Goal: Entertainment & Leisure: Consume media (video, audio)

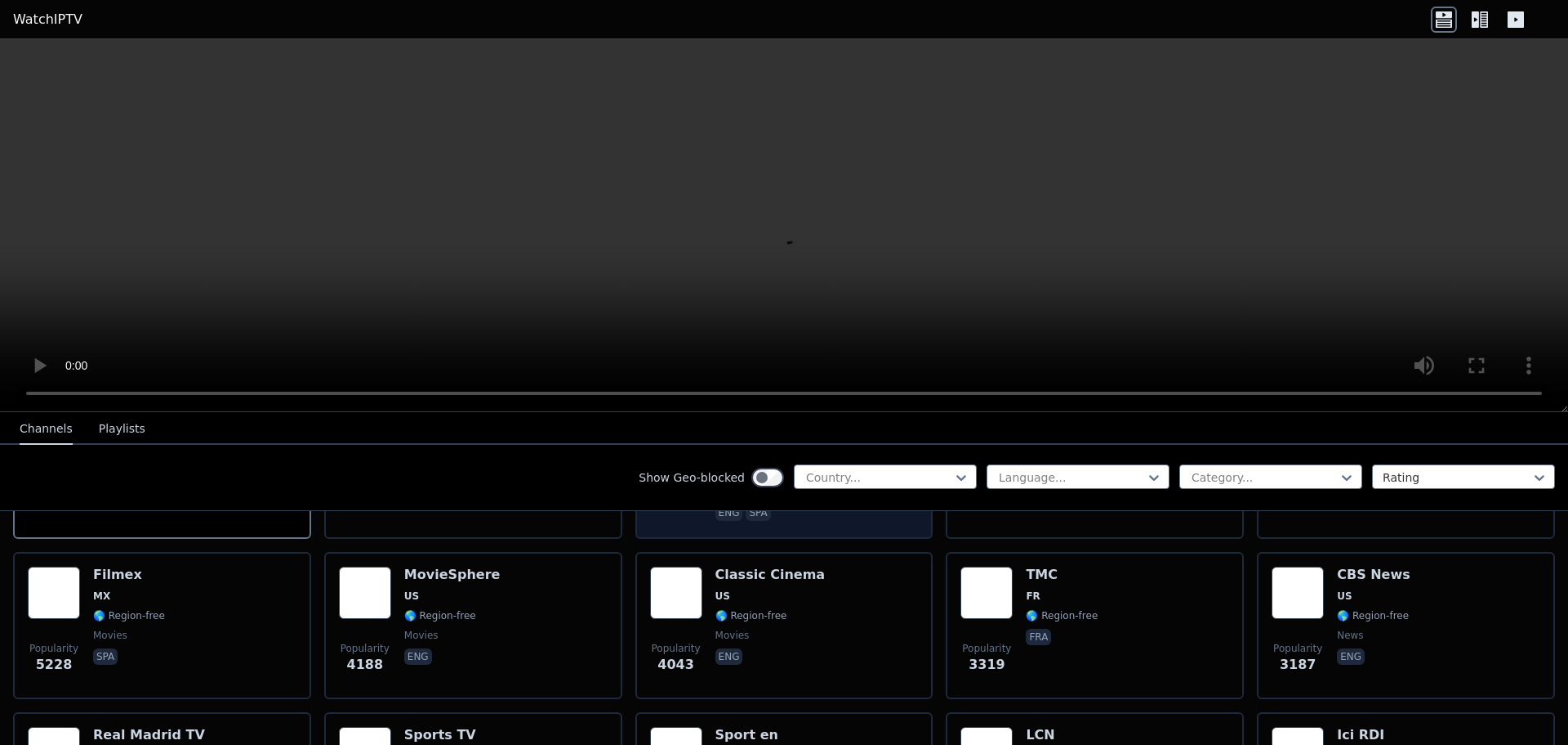
scroll to position [163, 0]
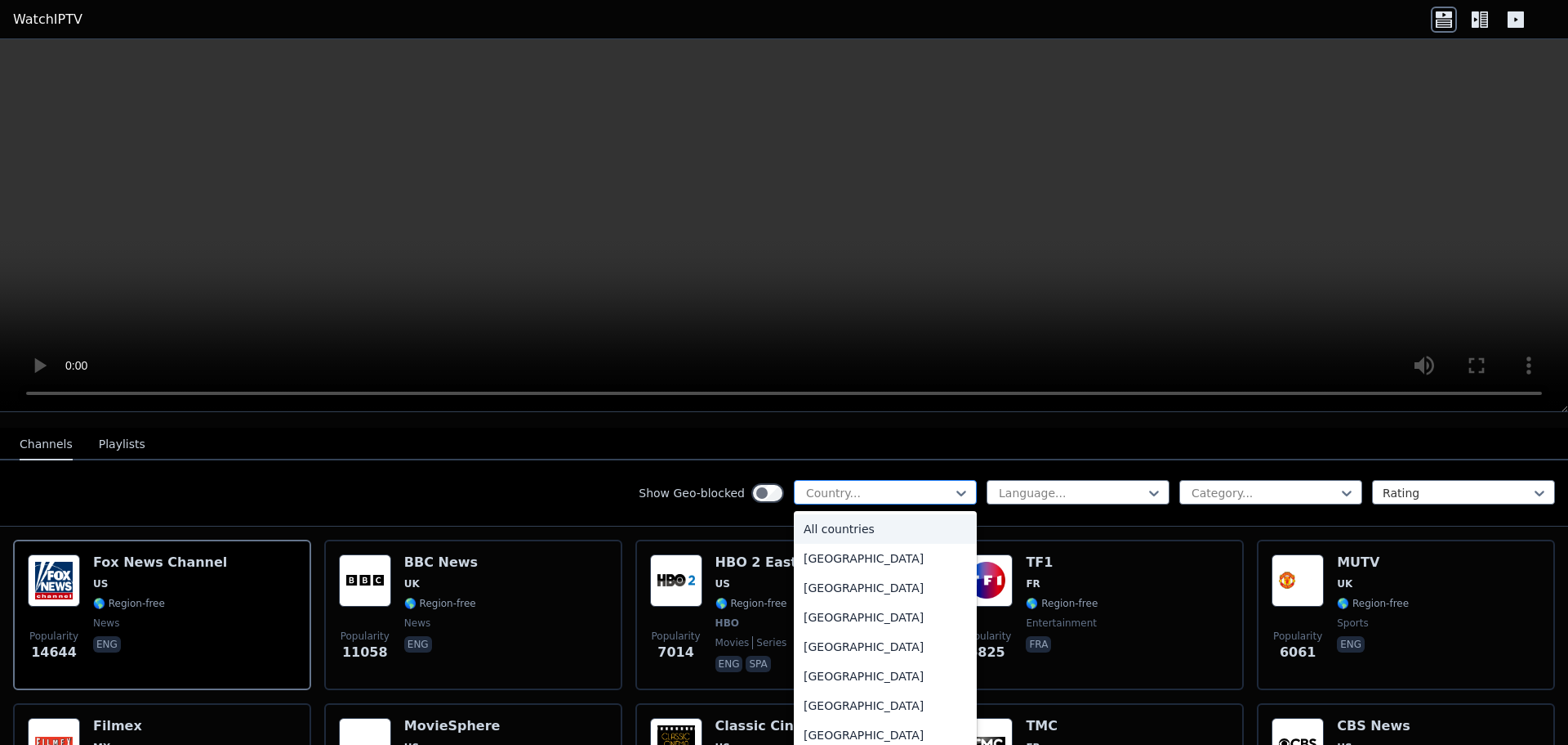
click at [895, 485] on div at bounding box center [879, 493] width 149 height 17
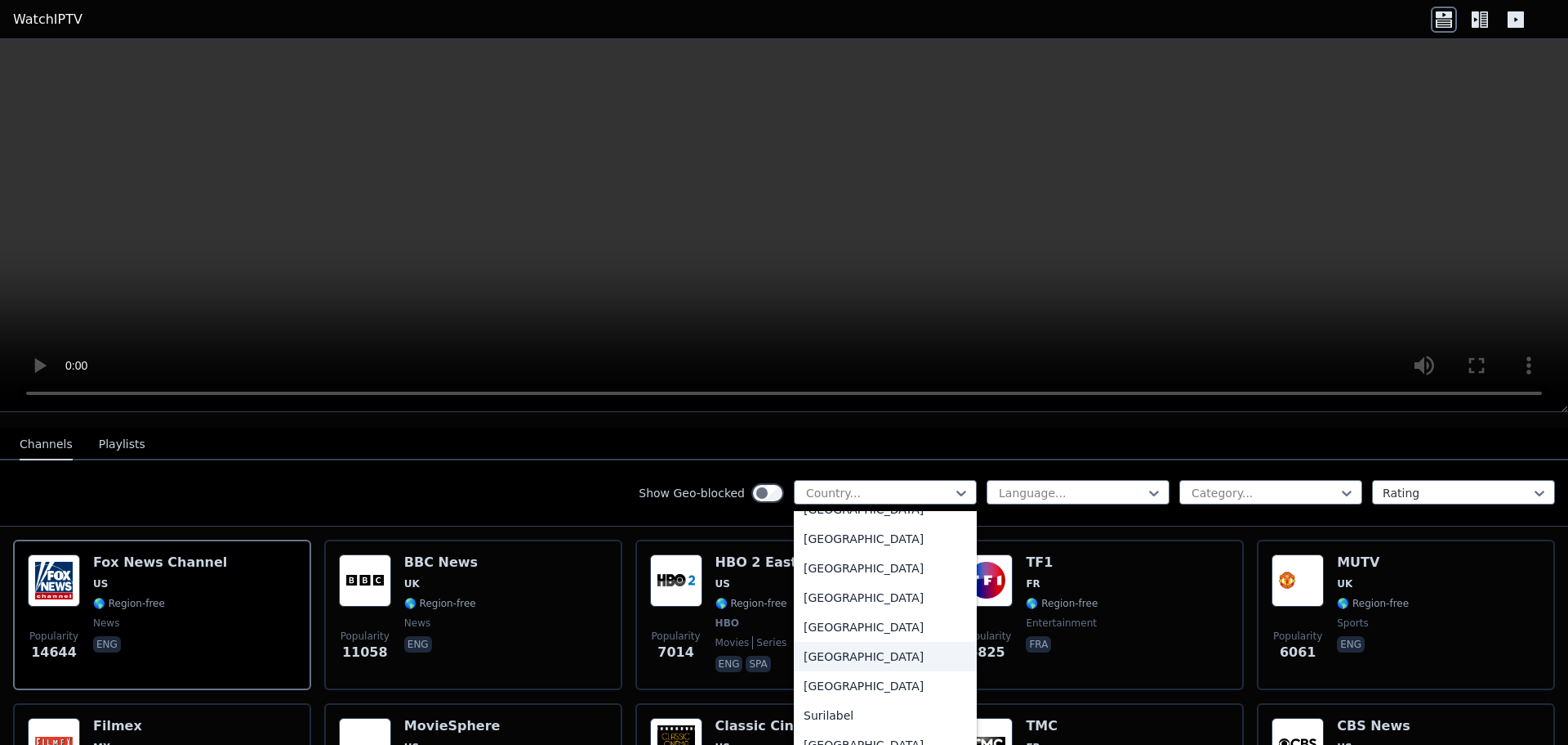
scroll to position [5231, 0]
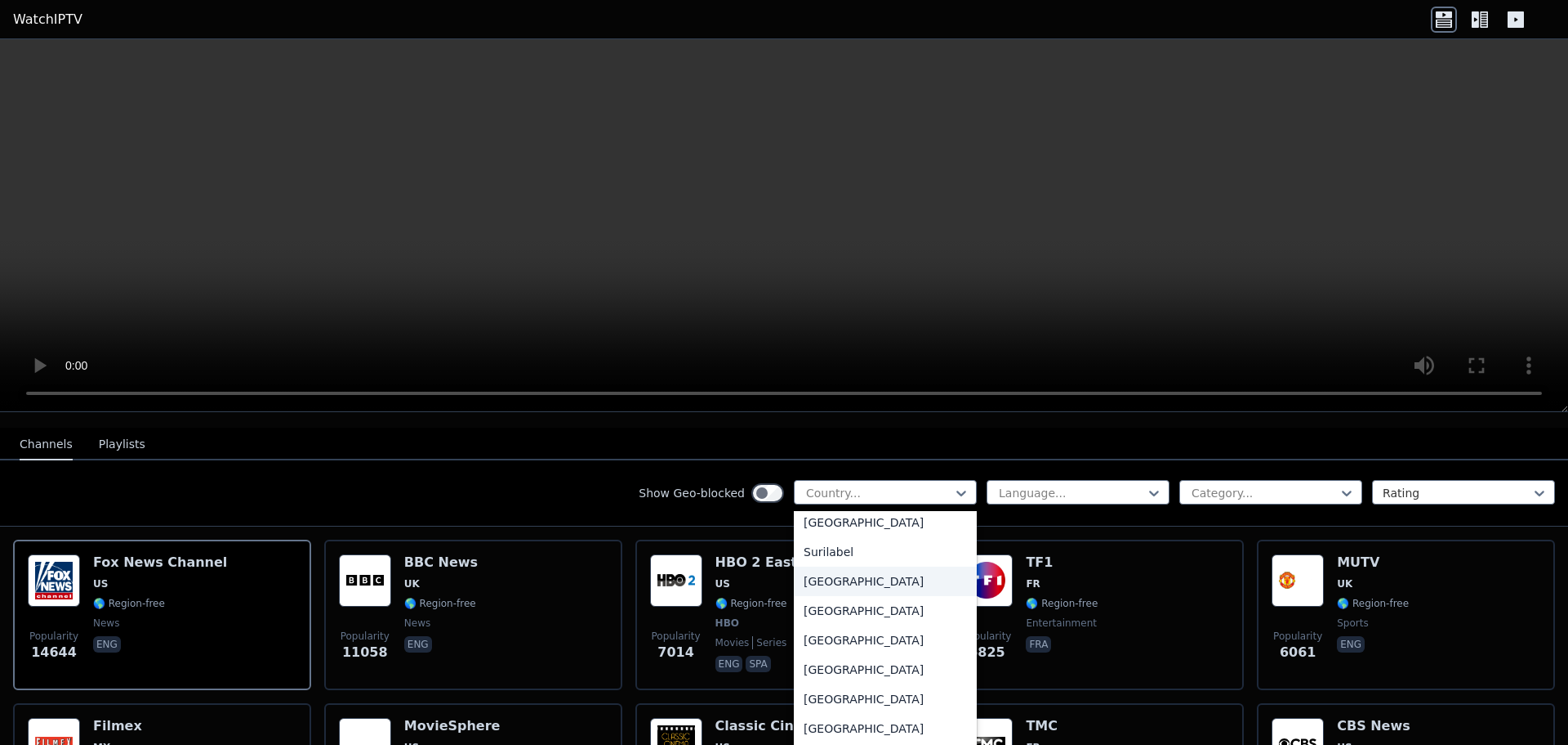
click at [831, 574] on div "Sweden" at bounding box center [885, 582] width 183 height 30
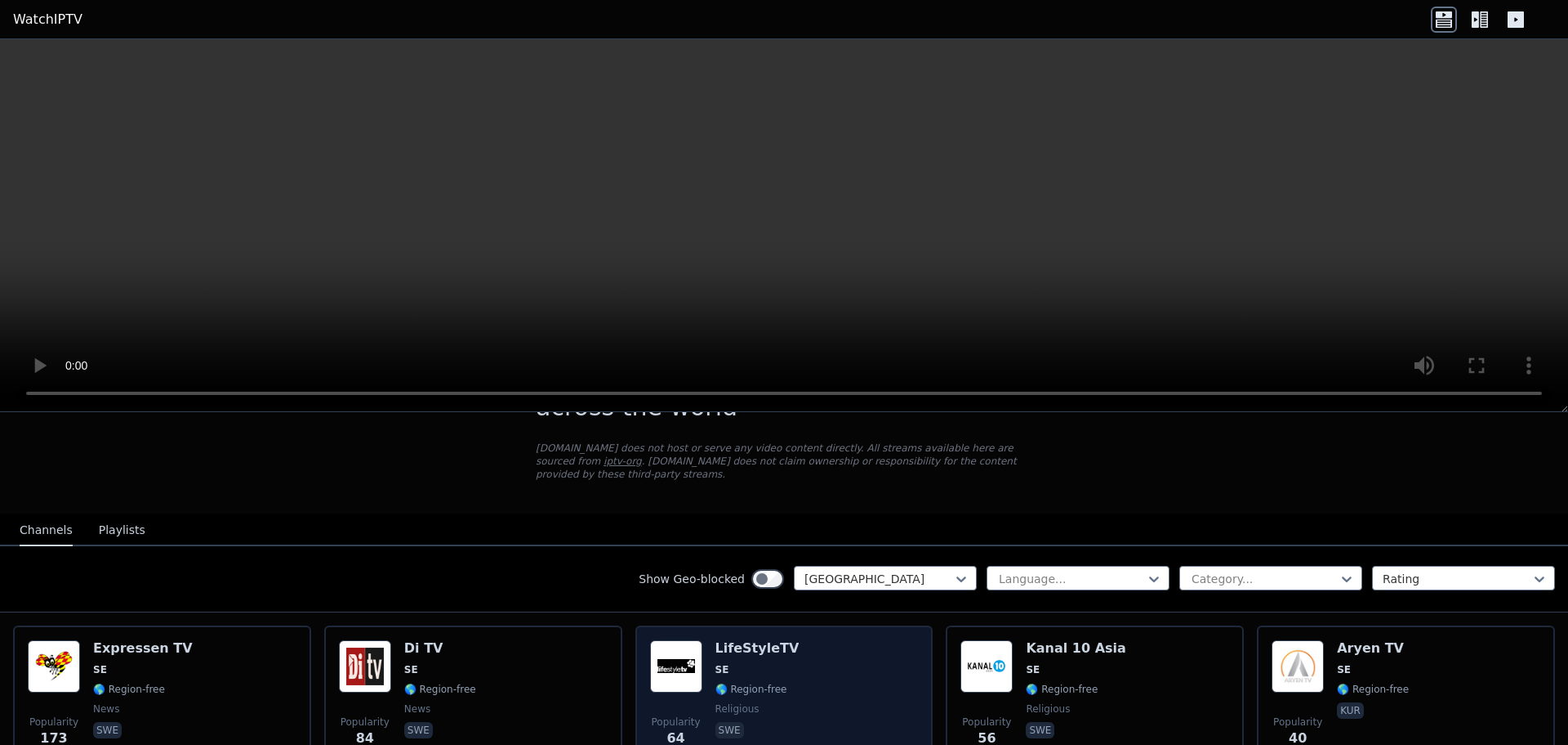
scroll to position [75, 0]
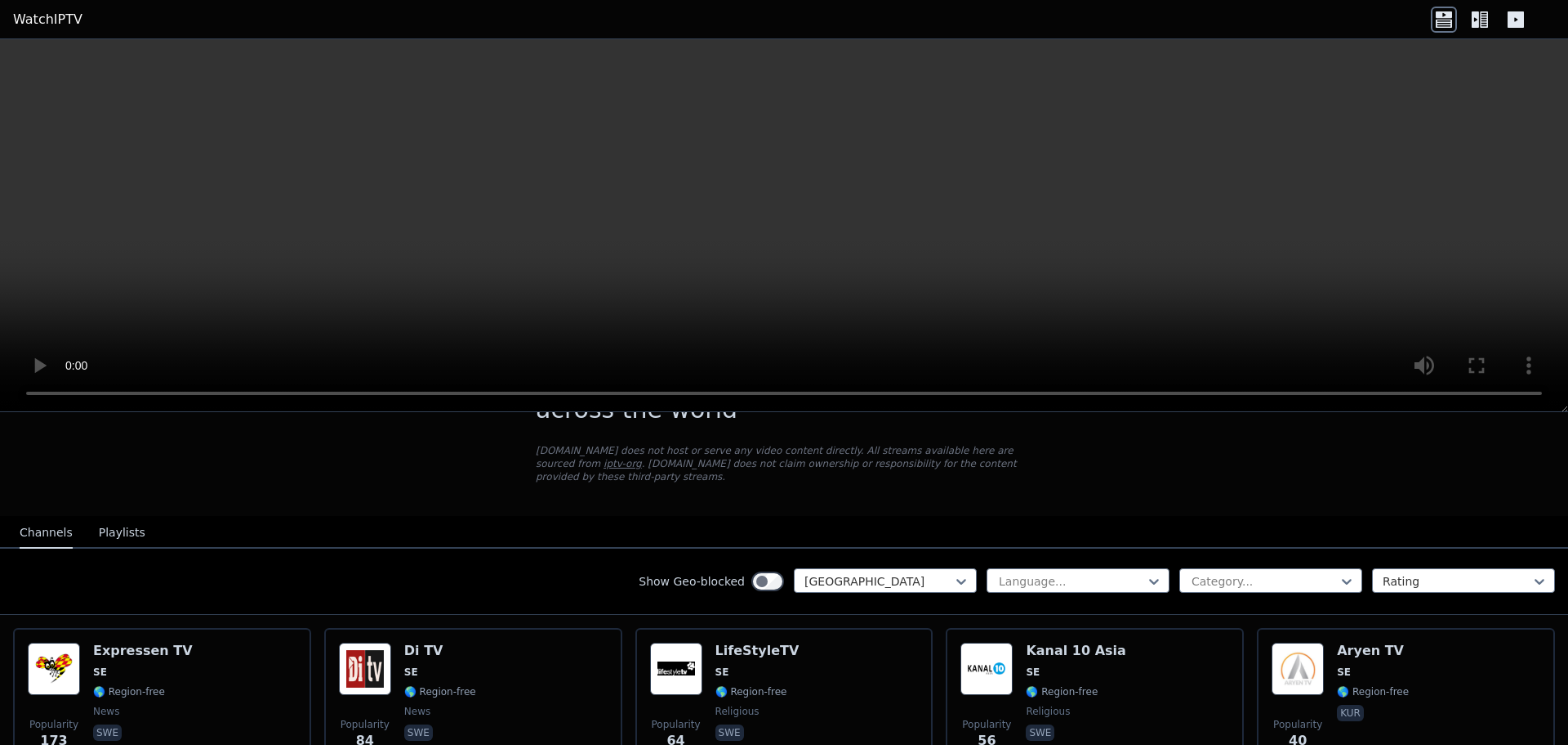
click at [110, 525] on button "Playlists" at bounding box center [122, 532] width 46 height 31
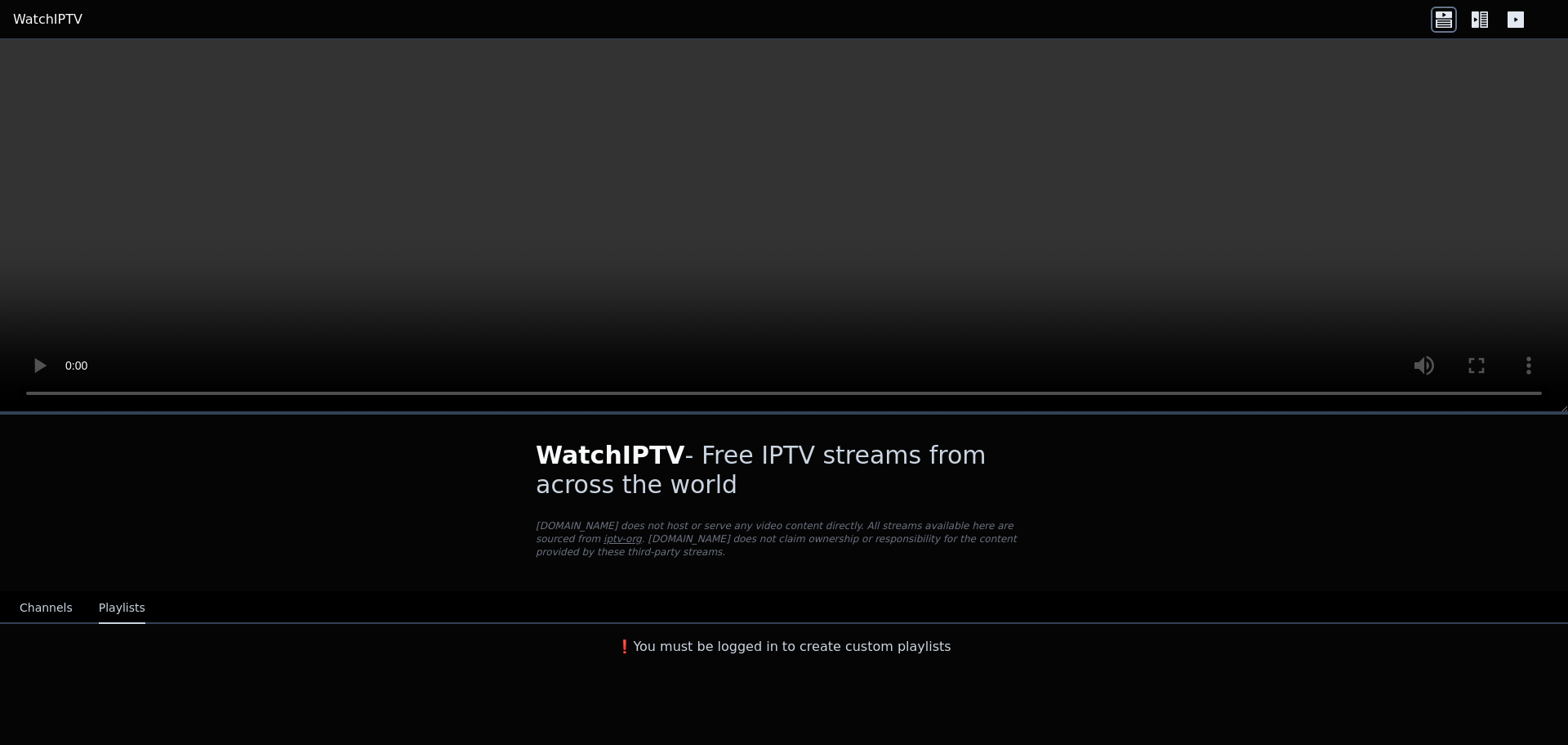
click at [45, 593] on button "Channels" at bounding box center [45, 608] width 53 height 31
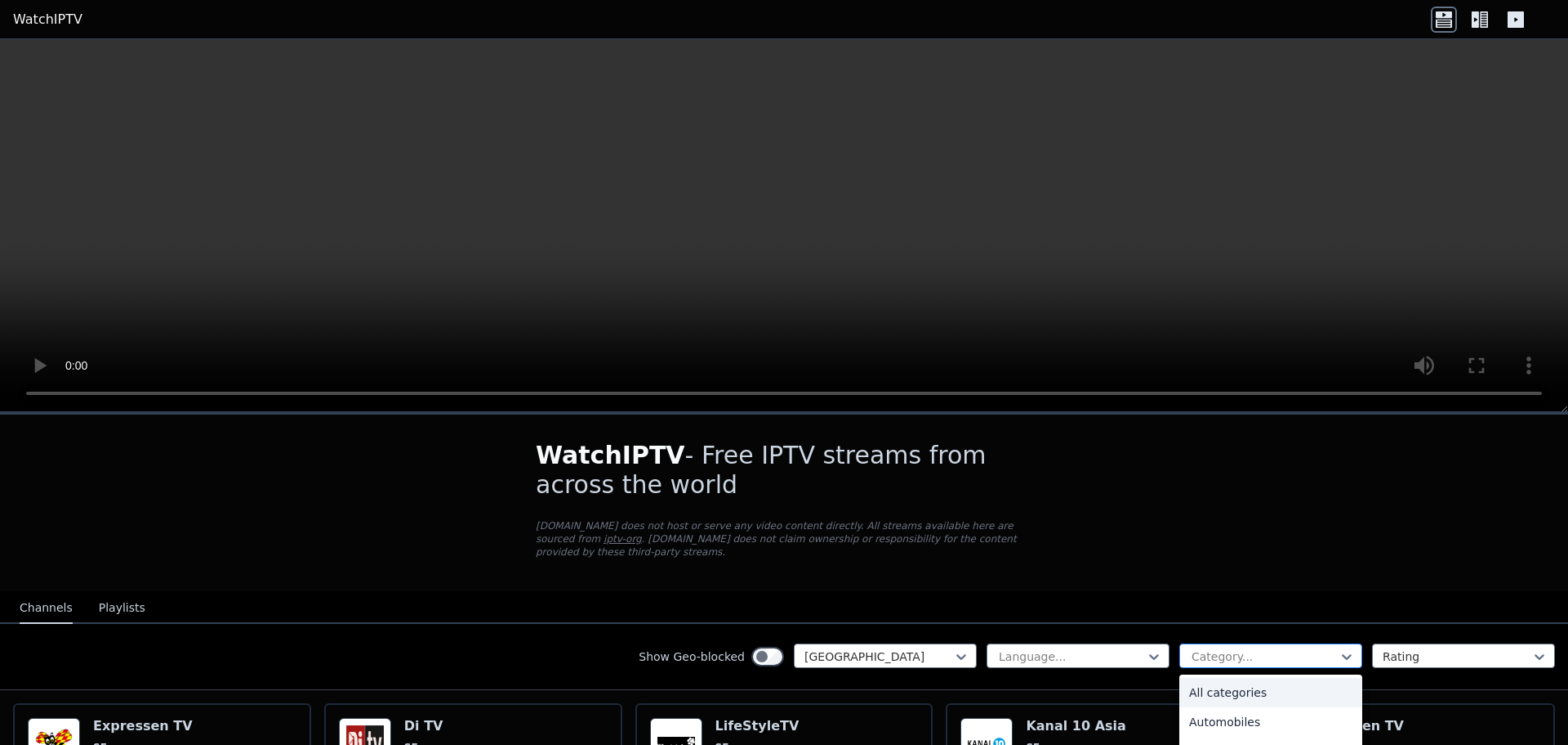
click at [1292, 648] on div at bounding box center [1264, 657] width 149 height 17
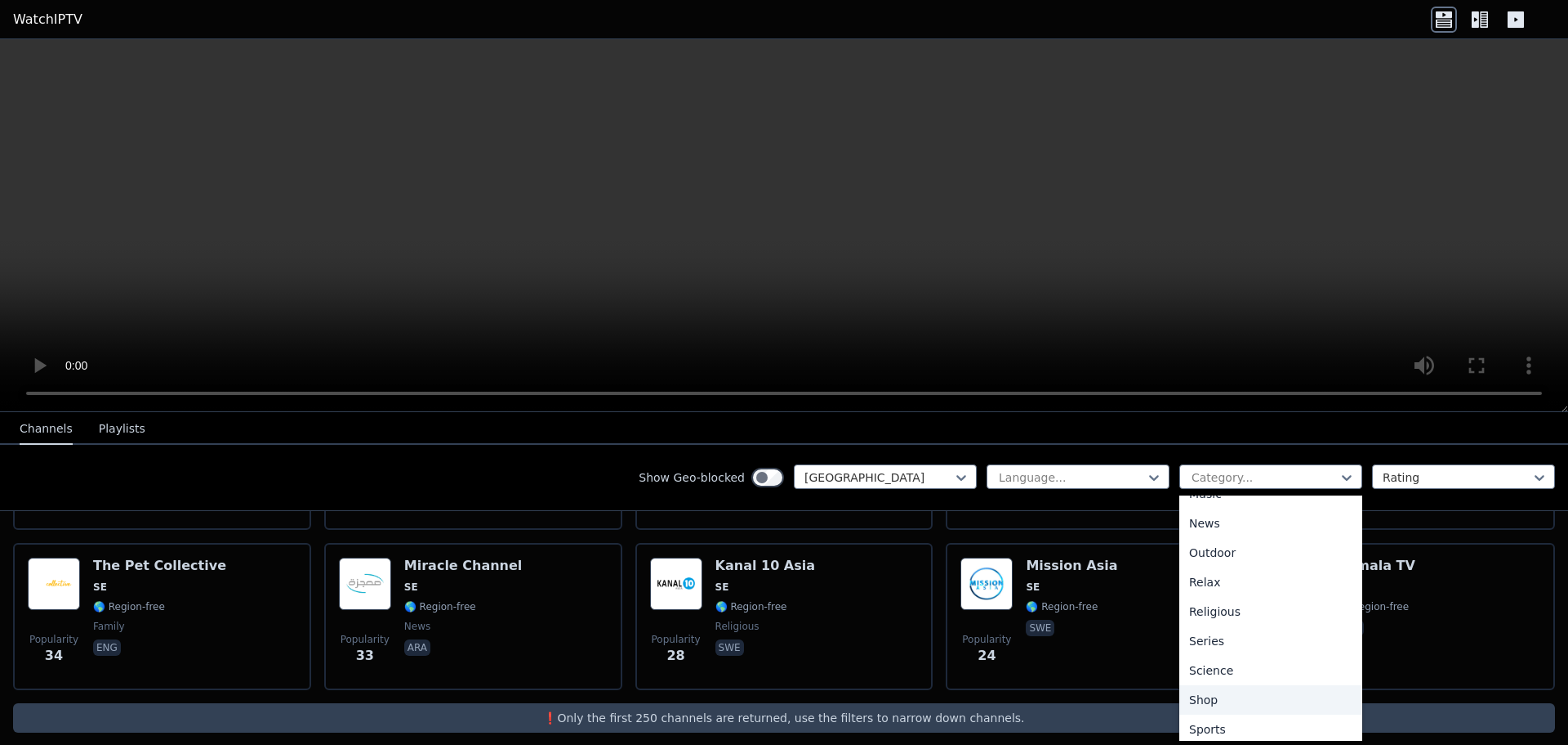
scroll to position [555, 0]
click at [1232, 657] on div "Sports" at bounding box center [1271, 664] width 183 height 30
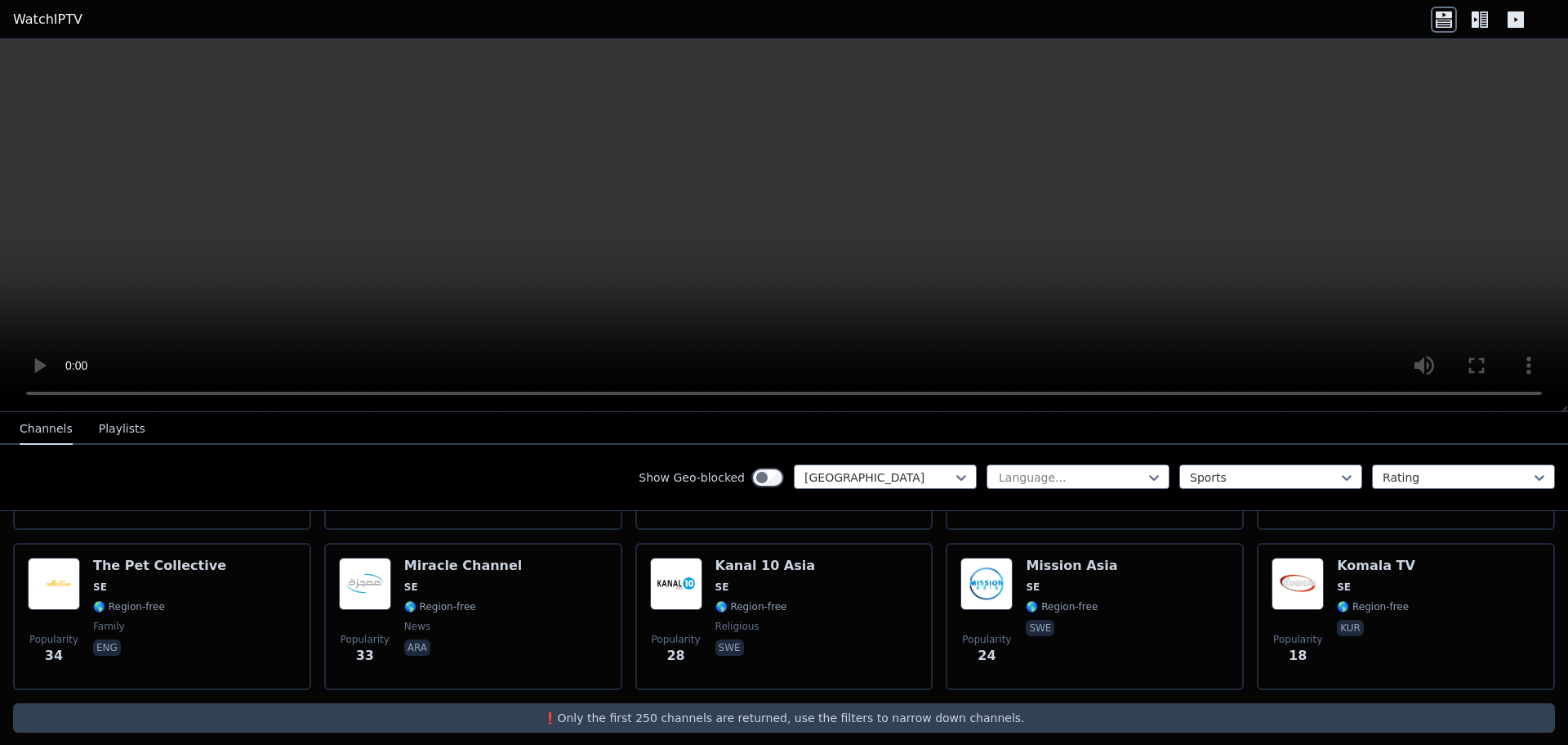
scroll to position [13, 0]
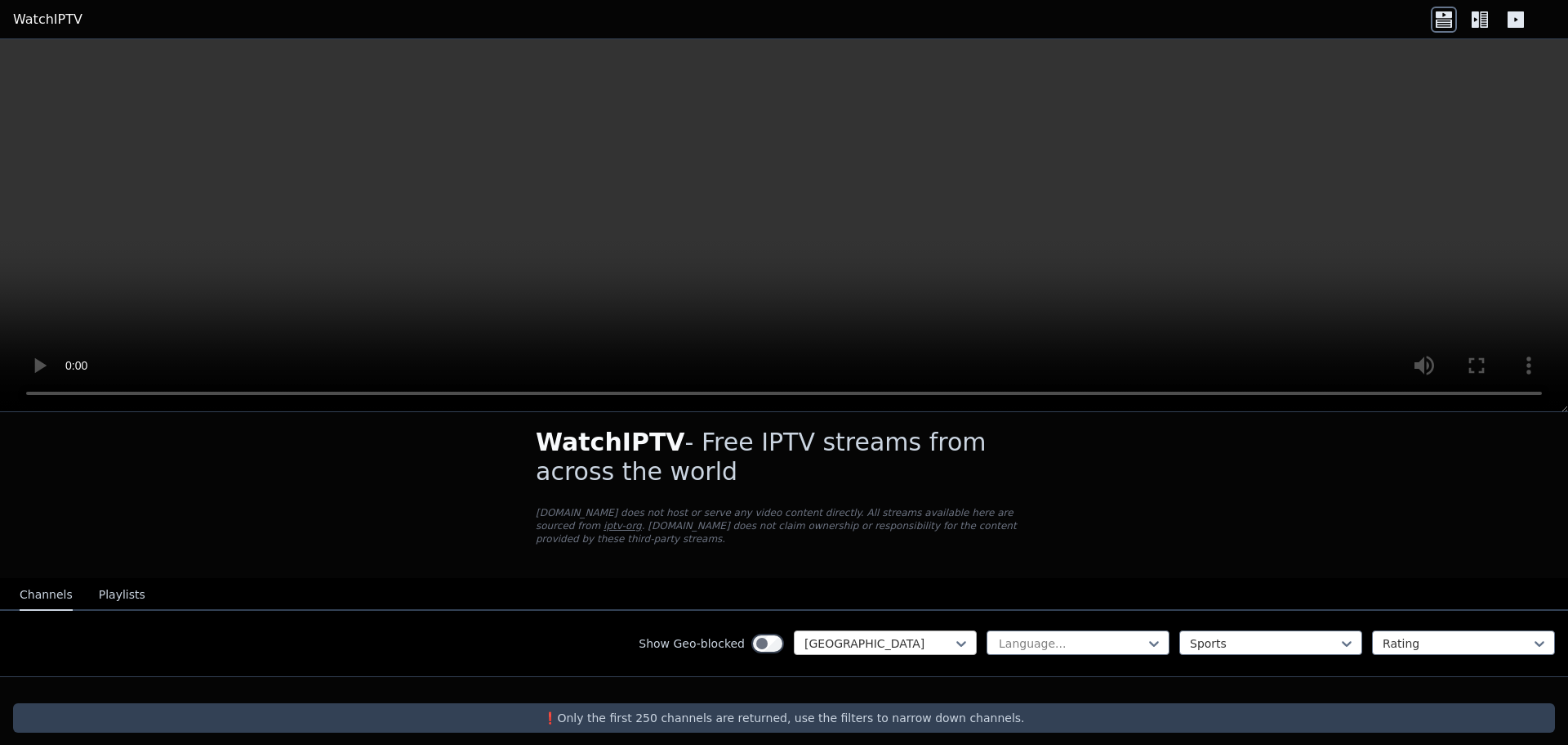
click at [909, 635] on div at bounding box center [879, 644] width 149 height 17
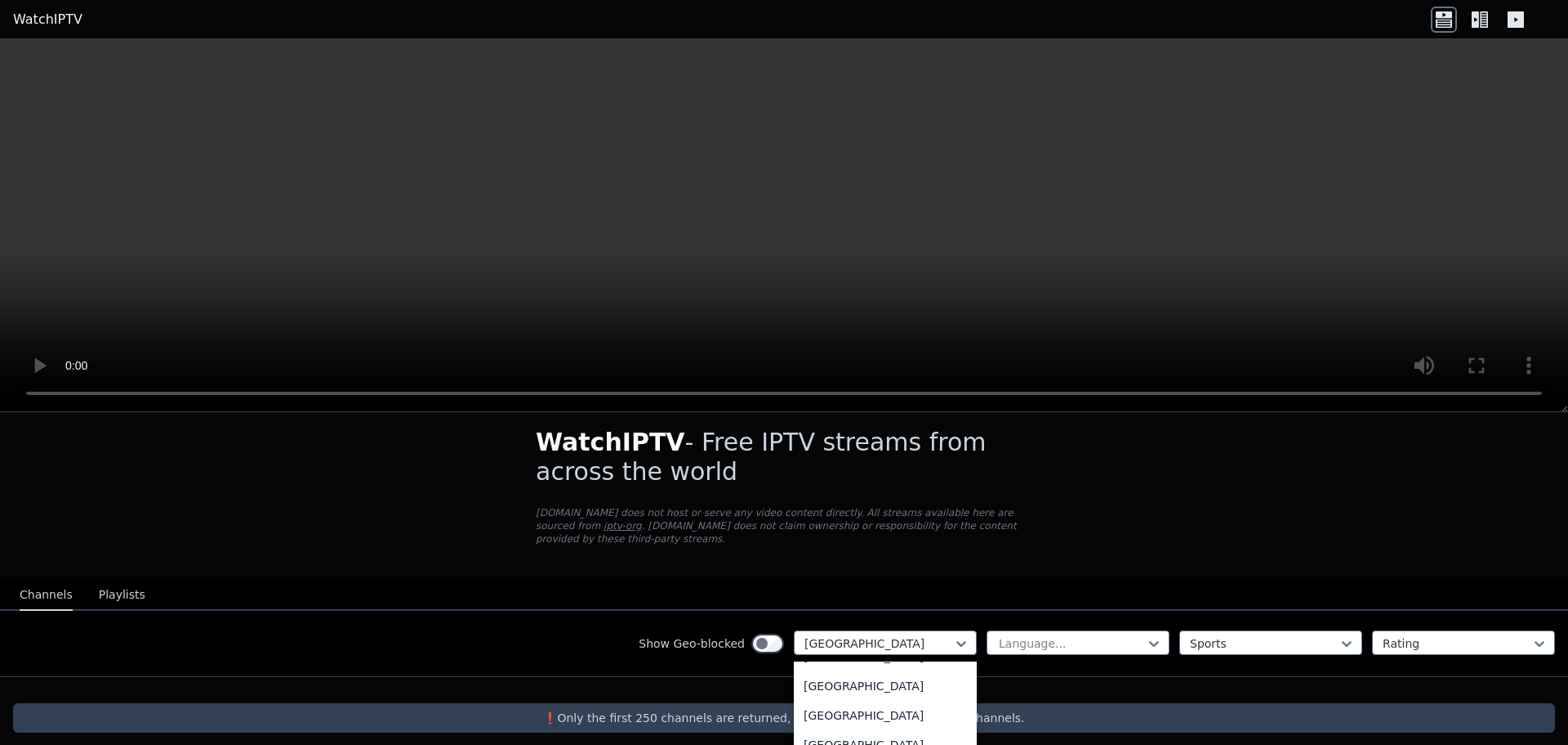
scroll to position [0, 0]
click at [875, 664] on div "All countries" at bounding box center [885, 679] width 183 height 30
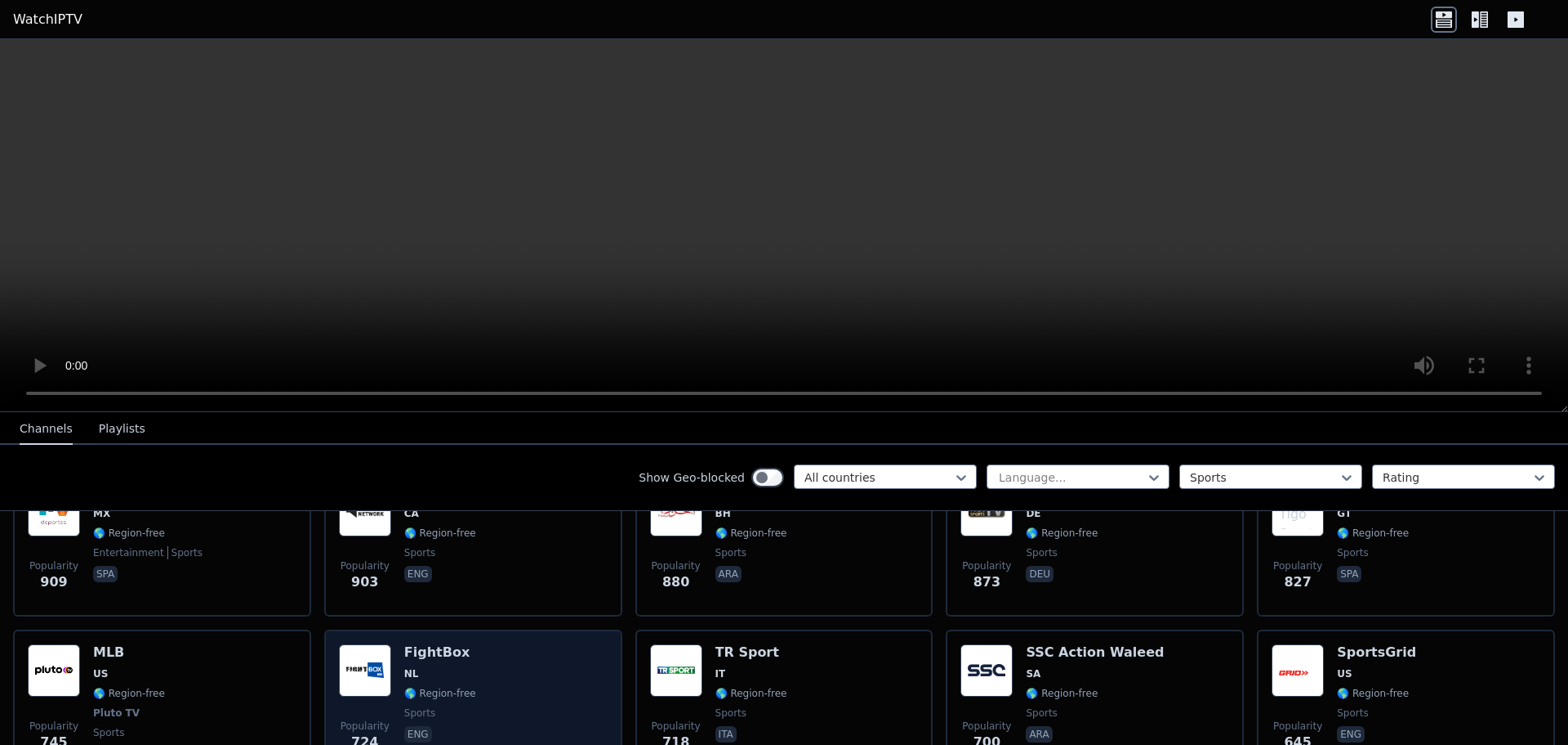
scroll to position [912, 0]
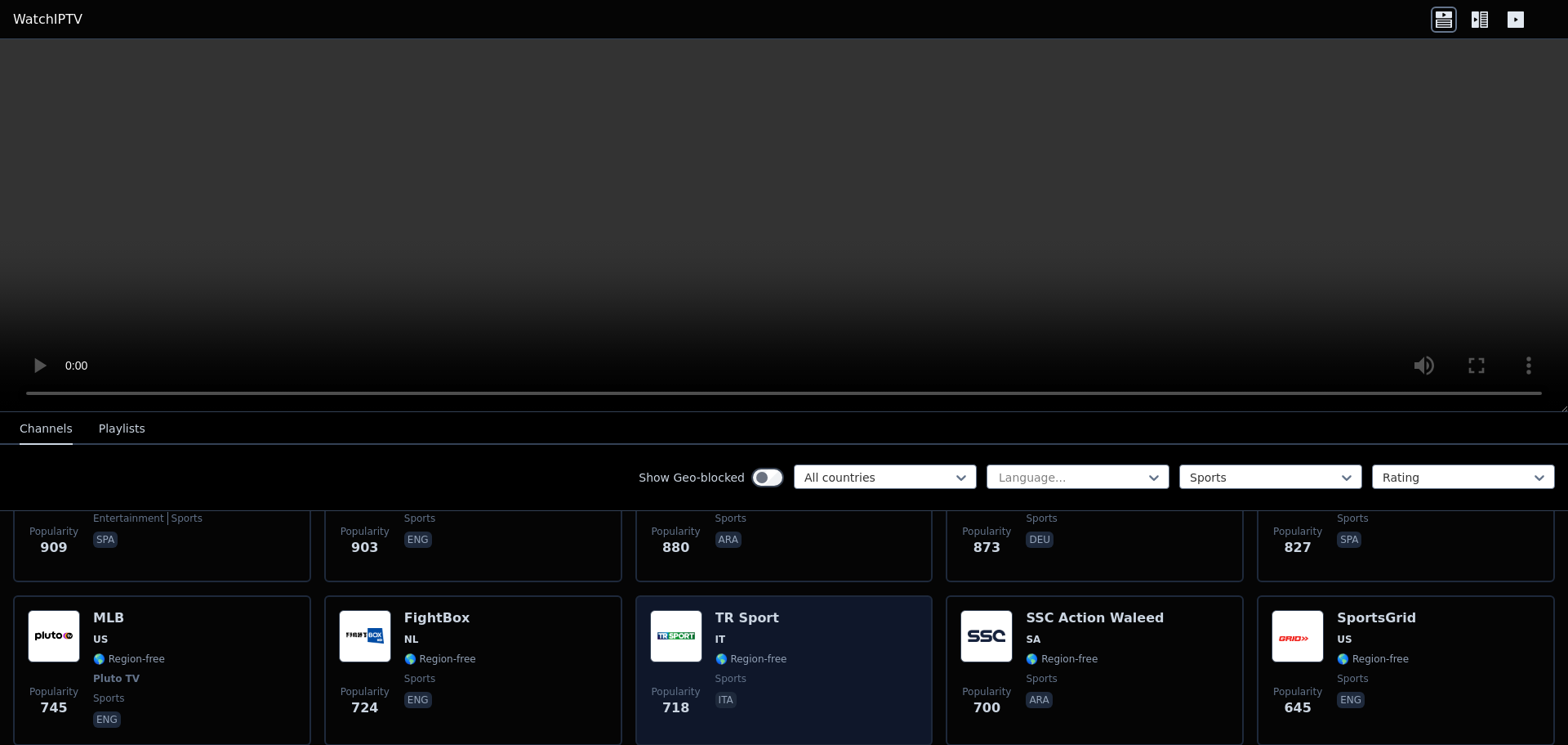
click at [741, 610] on h6 "TR Sport" at bounding box center [751, 618] width 71 height 17
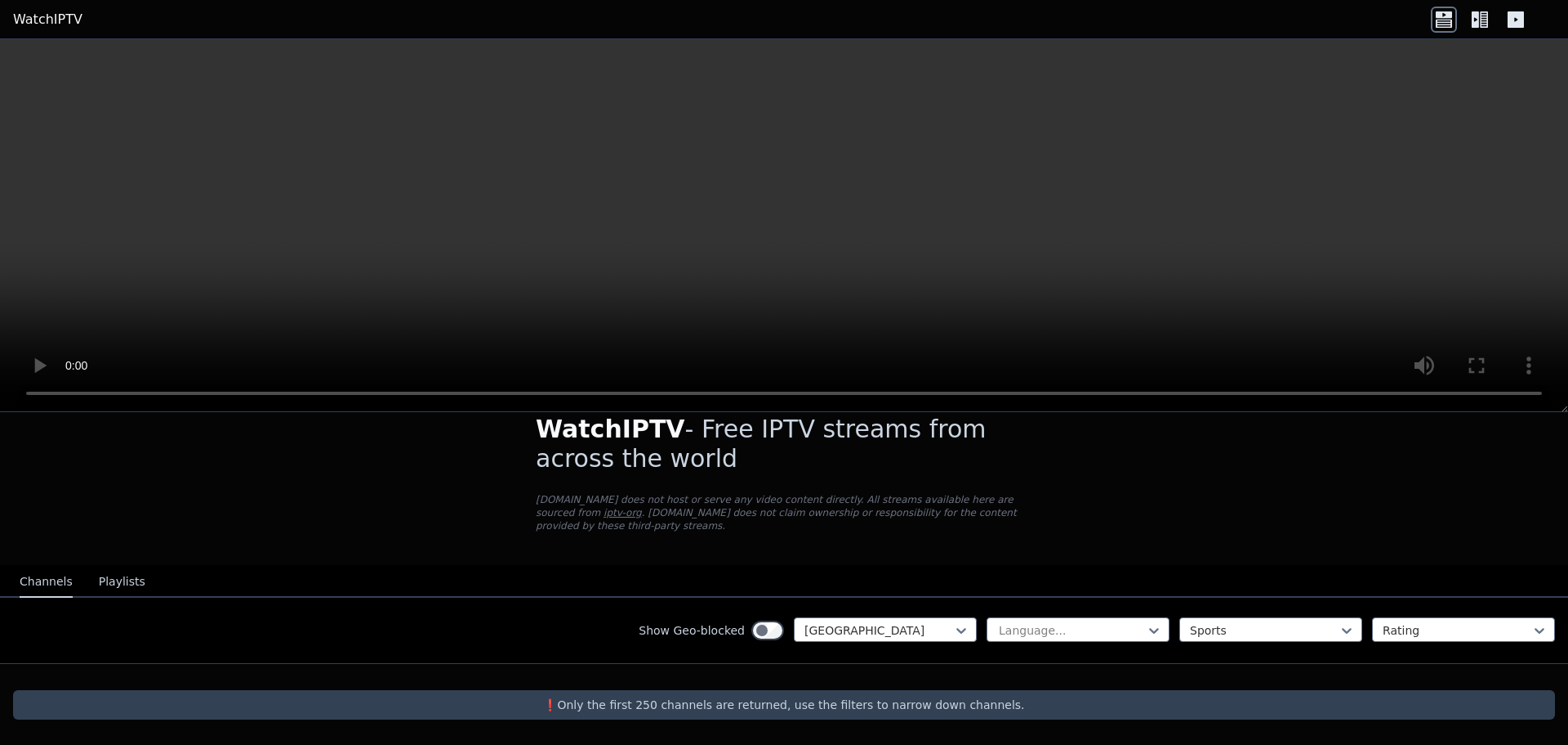
scroll to position [13, 0]
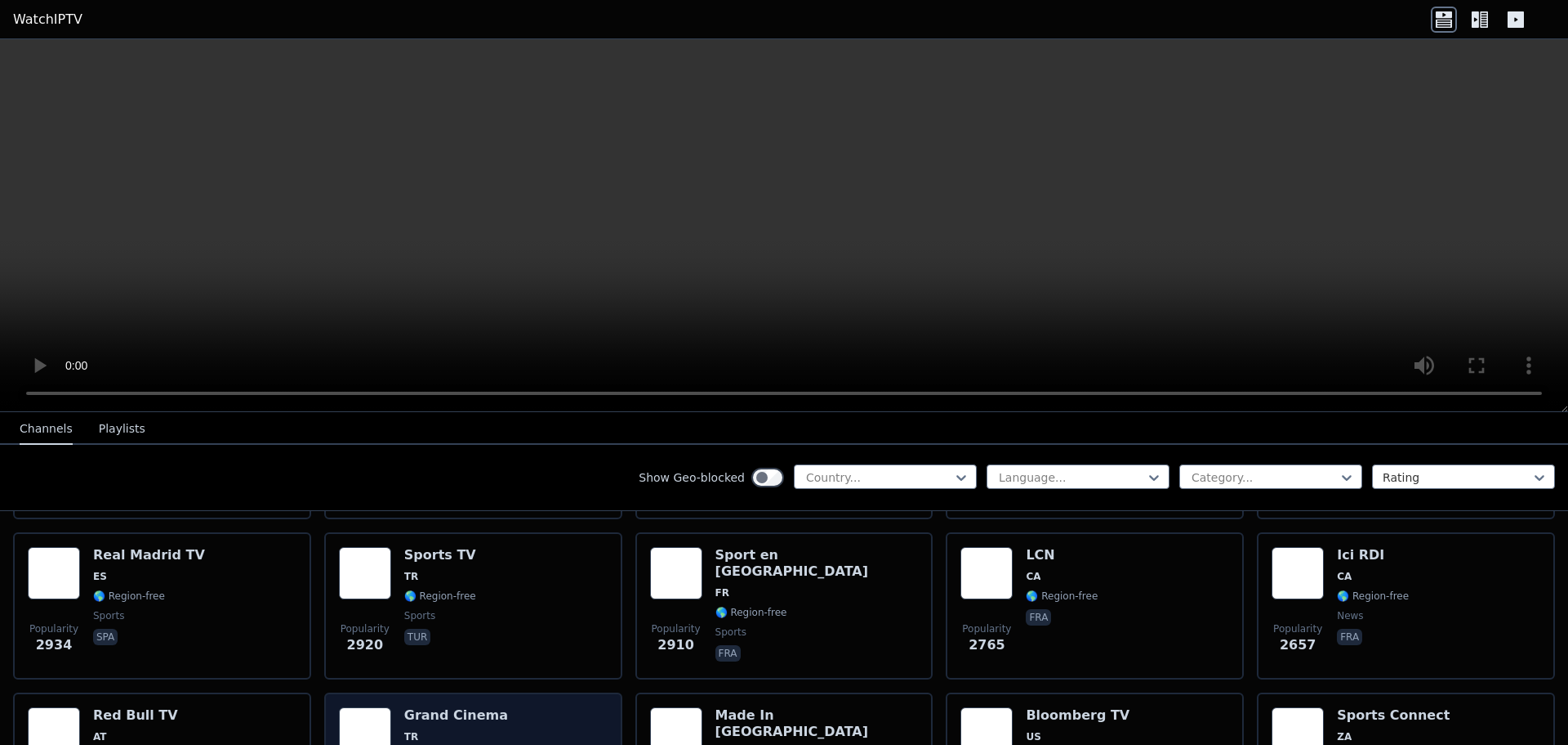
scroll to position [490, 0]
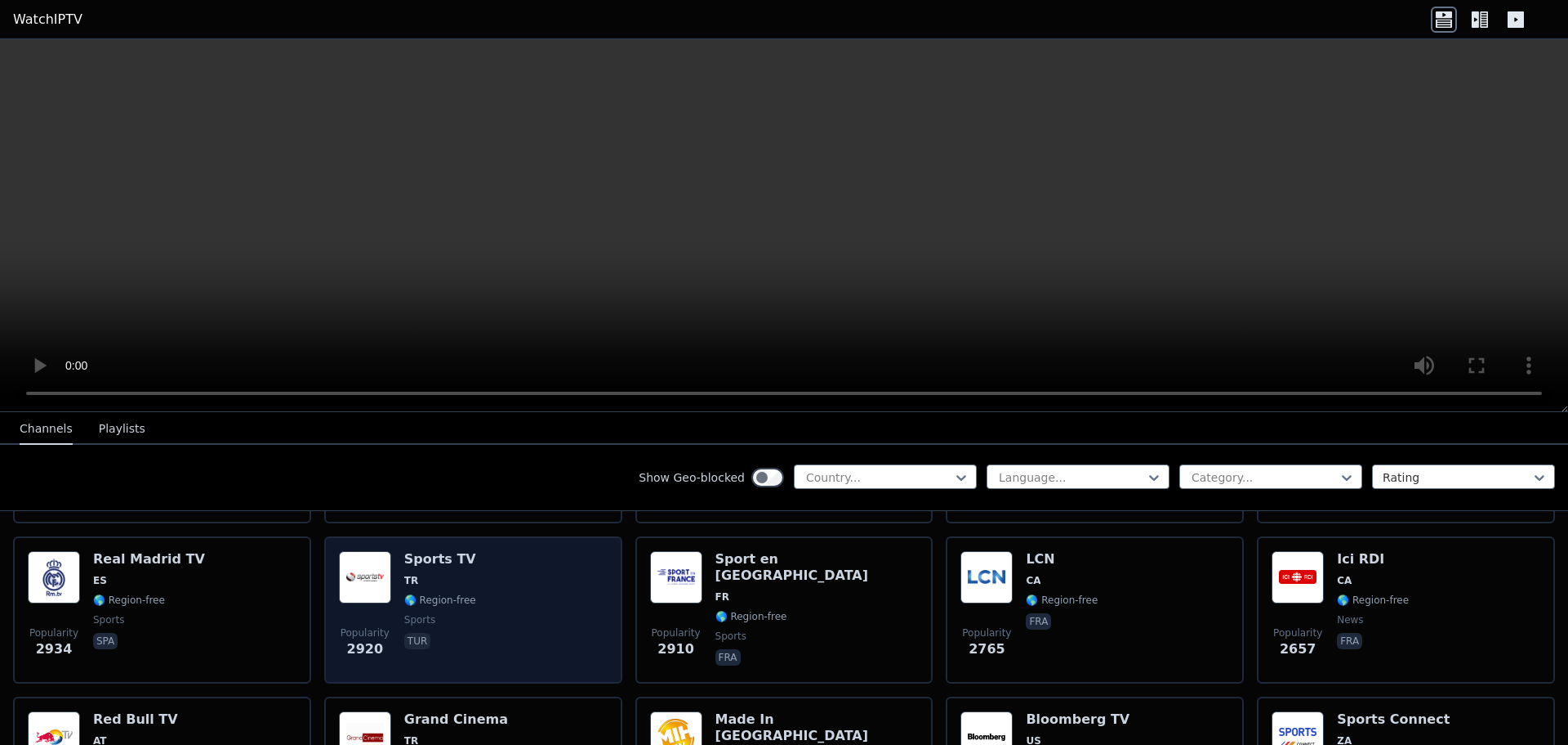
click at [489, 610] on div "Popularity 2920 Sports TV TR 🌎 Region-free sports tur" at bounding box center [473, 609] width 268 height 118
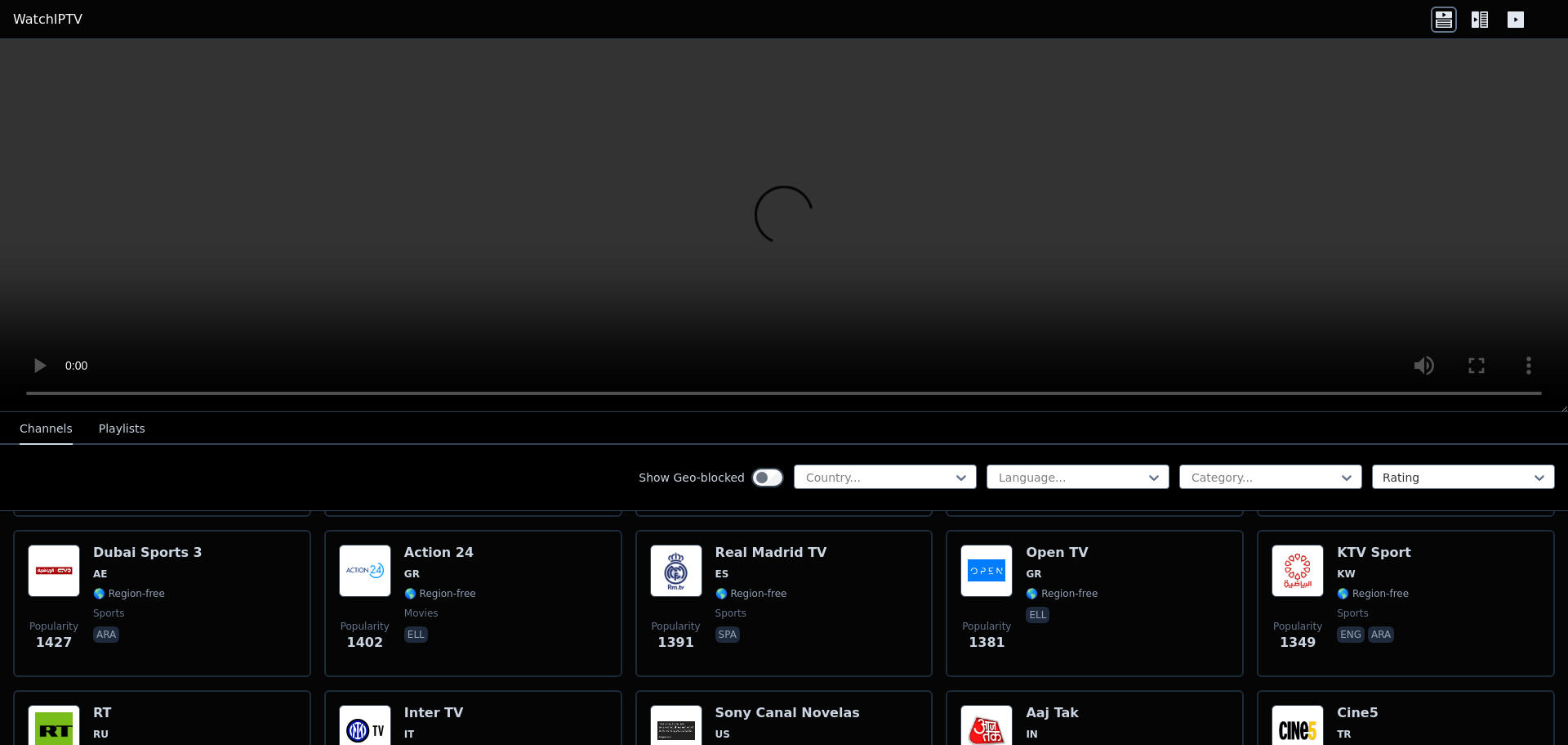
scroll to position [1308, 0]
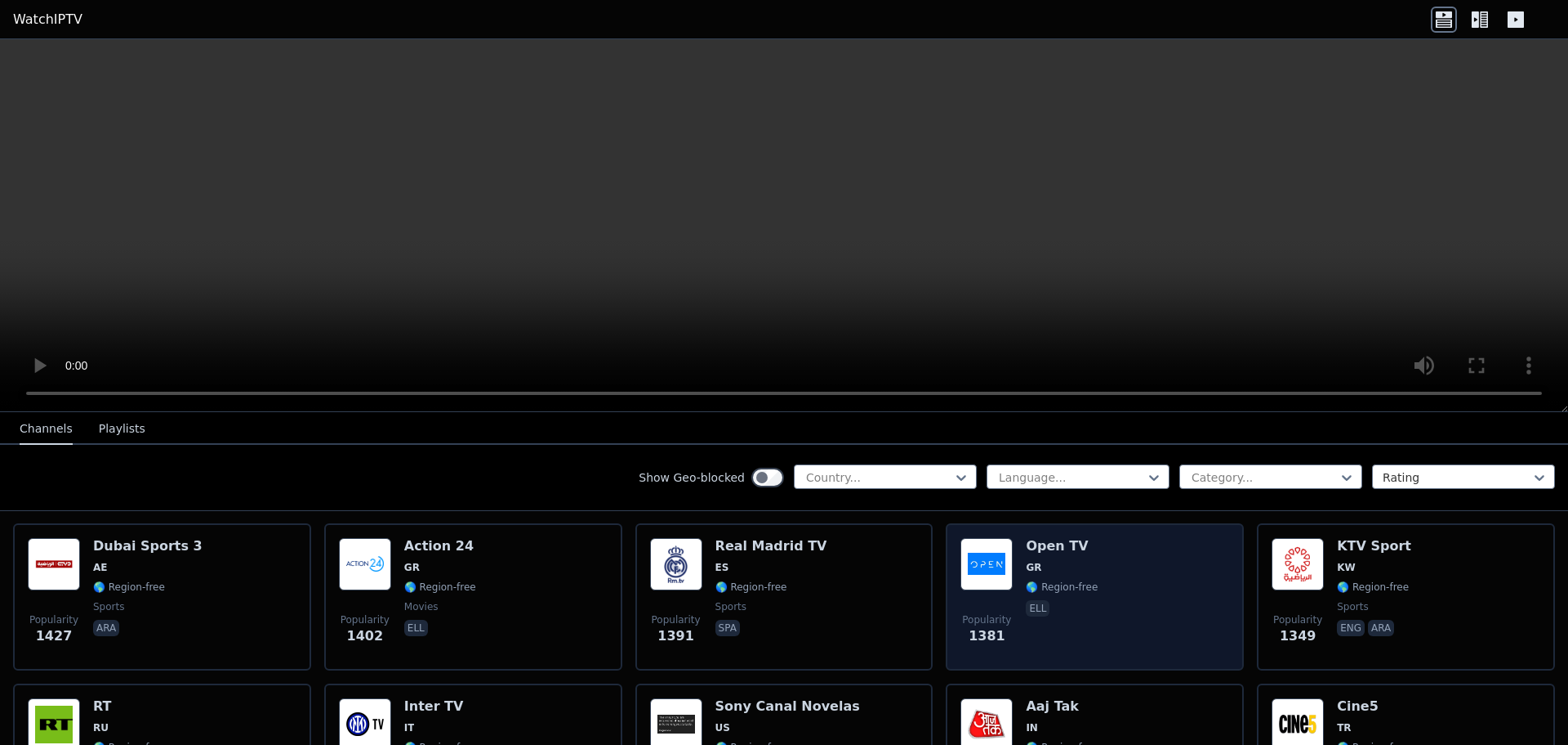
click at [1042, 538] on h6 "Open TV" at bounding box center [1061, 546] width 71 height 17
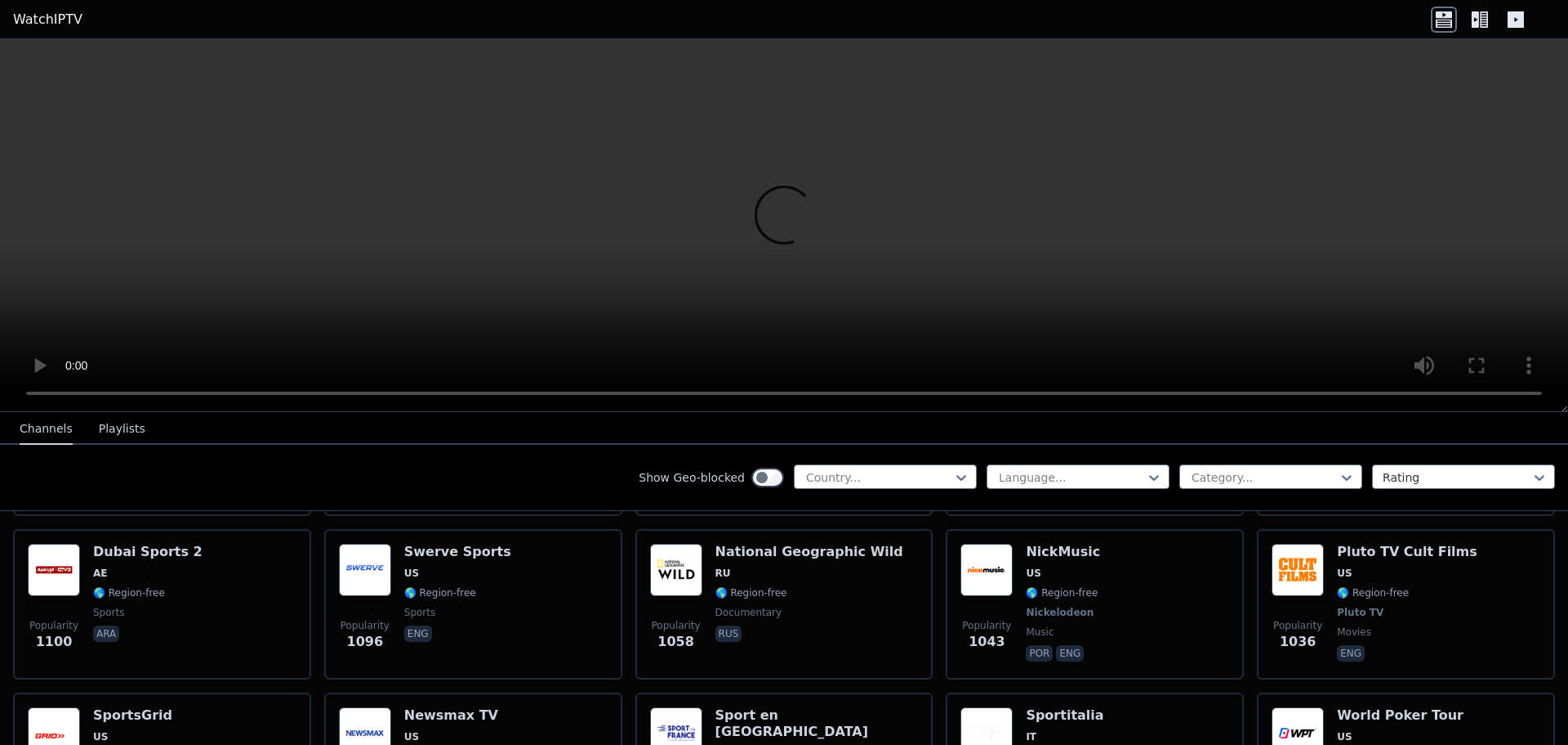
scroll to position [1962, 0]
